Goal: Find specific page/section: Find specific page/section

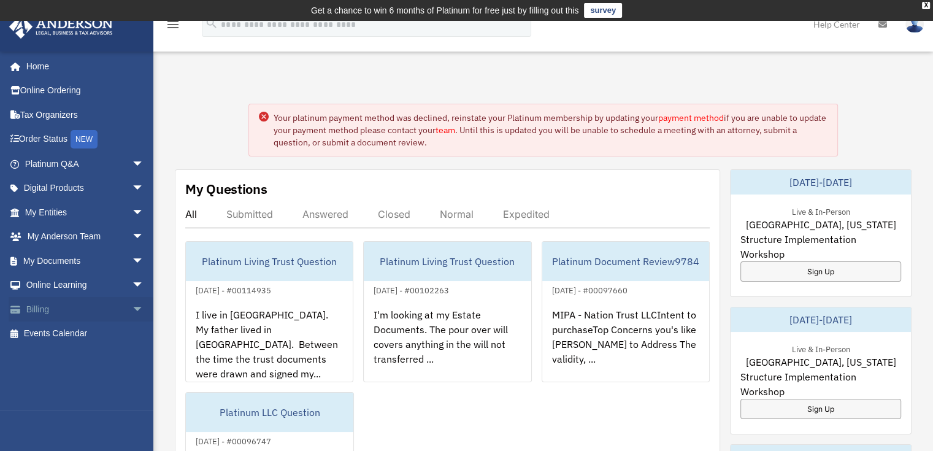
click at [53, 304] on link "Billing arrow_drop_down" at bounding box center [86, 309] width 154 height 25
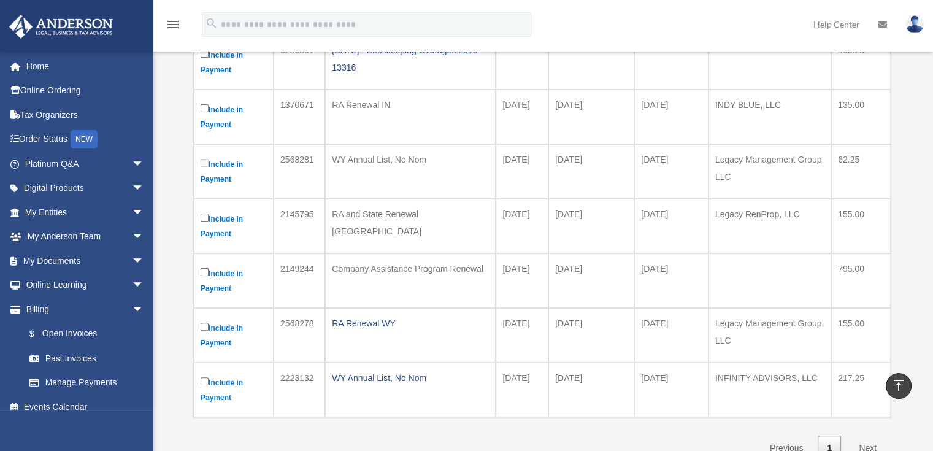
scroll to position [307, 0]
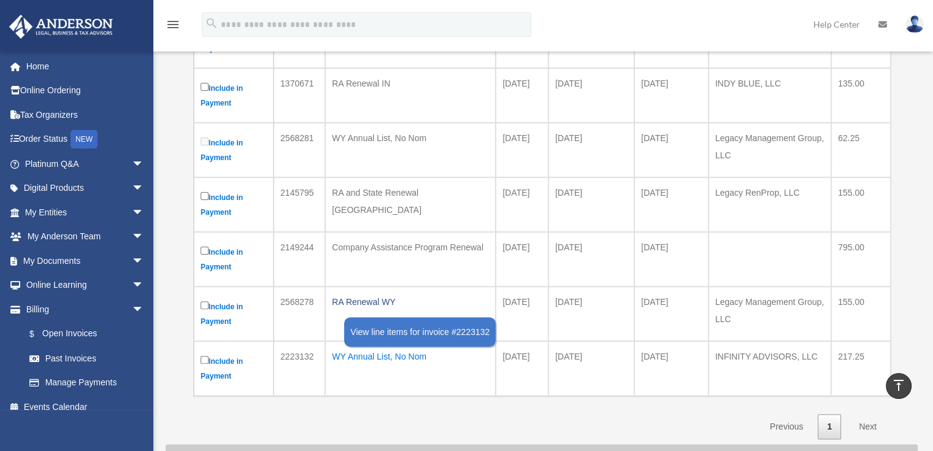
click at [346, 355] on div "WY Annual List, No Nom" at bounding box center [410, 356] width 157 height 17
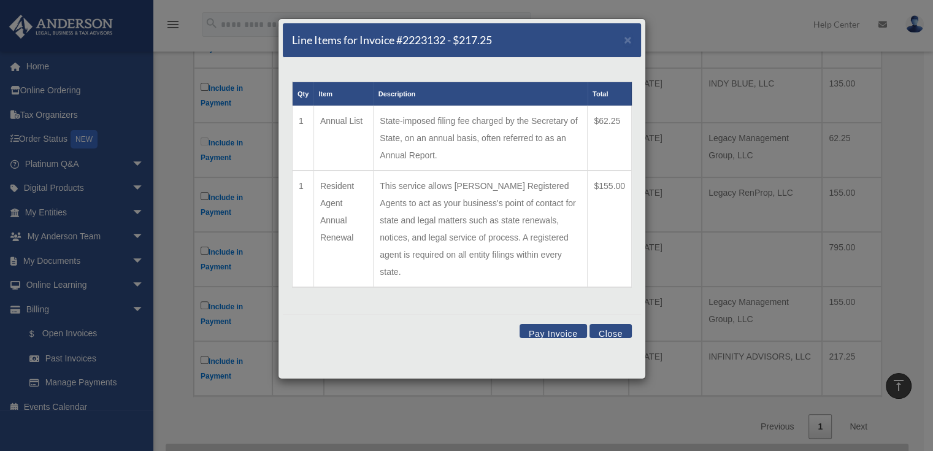
click at [610, 324] on button "Close" at bounding box center [611, 331] width 42 height 14
